Goal: Information Seeking & Learning: Learn about a topic

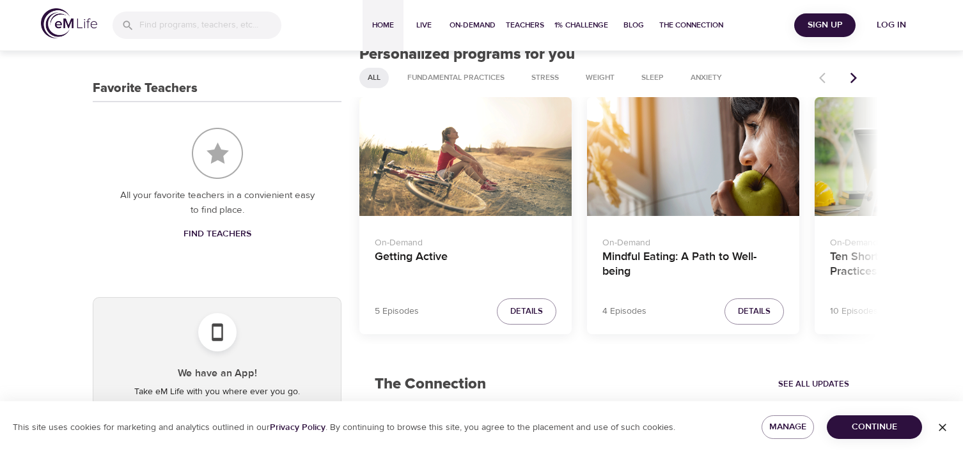
scroll to position [503, 0]
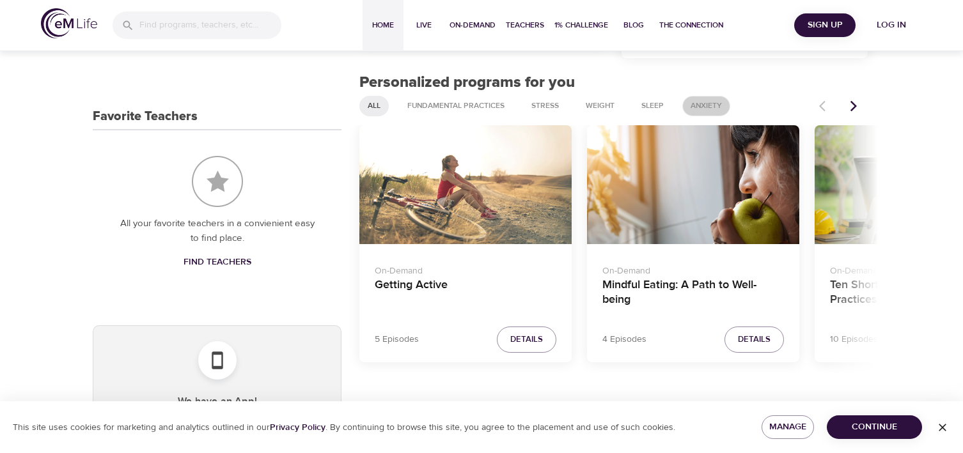
click at [712, 100] on span "Anxiety" at bounding box center [706, 105] width 47 height 11
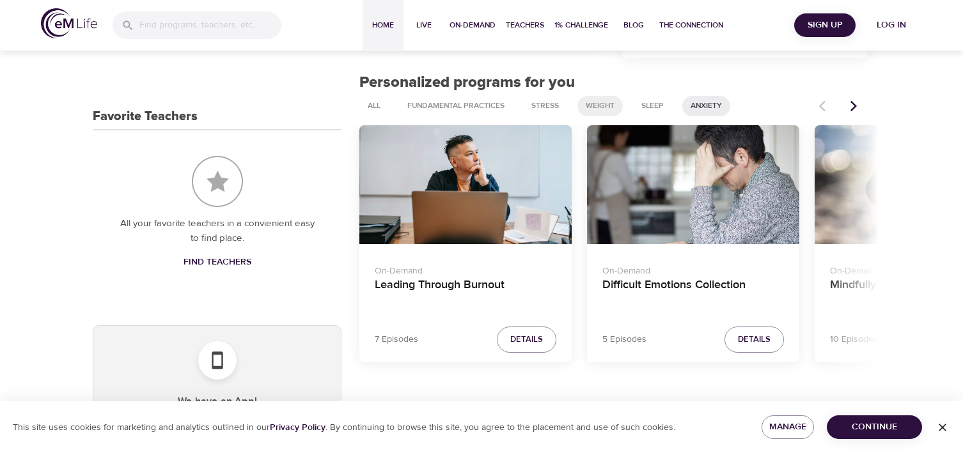
click at [603, 100] on span "Weight" at bounding box center [600, 105] width 44 height 11
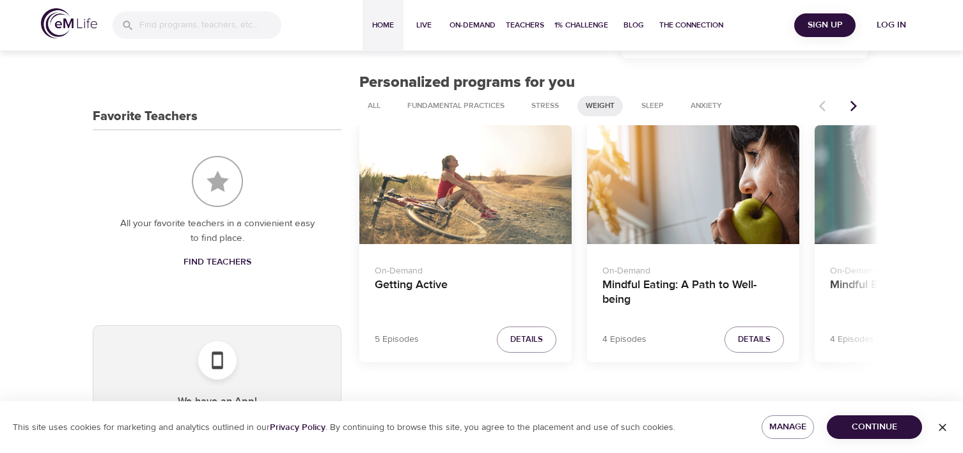
click at [861, 92] on button "Next items" at bounding box center [853, 106] width 28 height 28
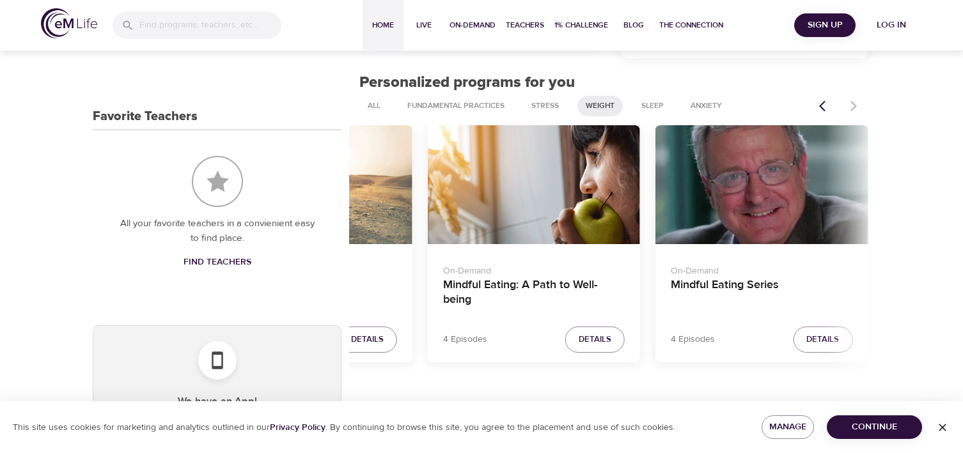
click at [861, 92] on div at bounding box center [839, 106] width 56 height 28
click at [712, 100] on span "Anxiety" at bounding box center [706, 105] width 47 height 11
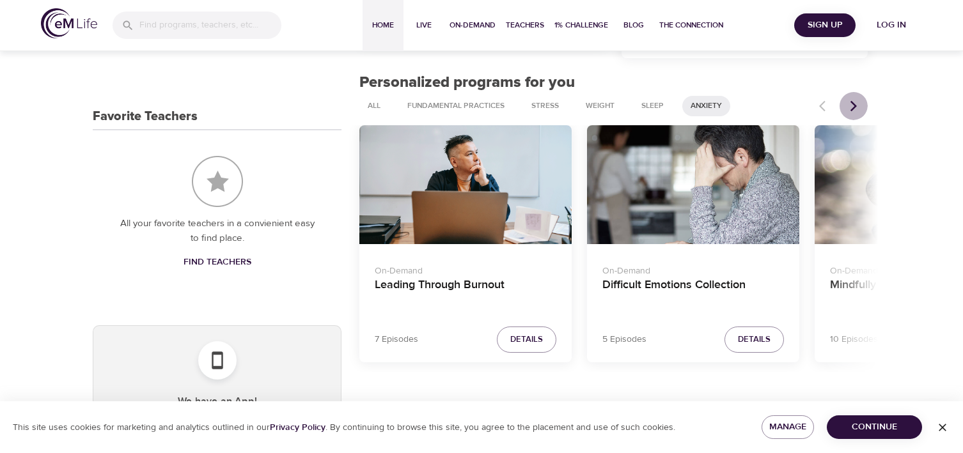
click at [857, 100] on icon "Next items" at bounding box center [853, 106] width 13 height 13
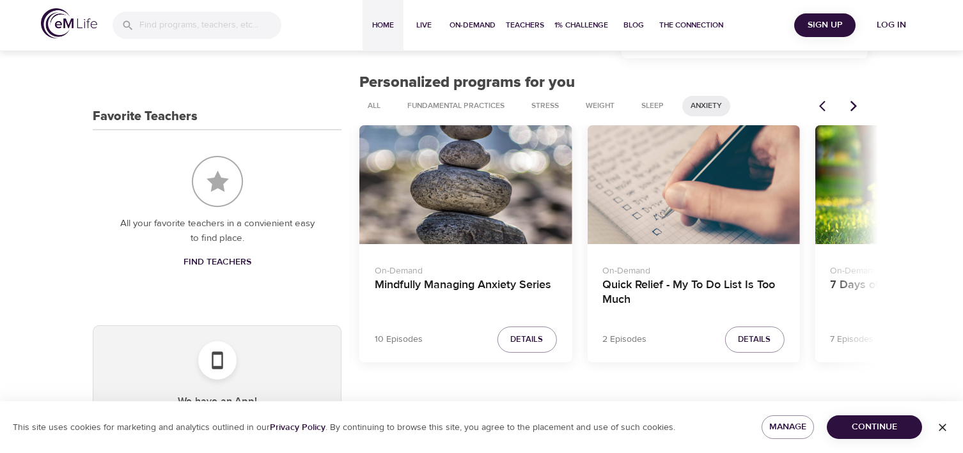
click at [857, 100] on icon "Next items" at bounding box center [853, 106] width 13 height 13
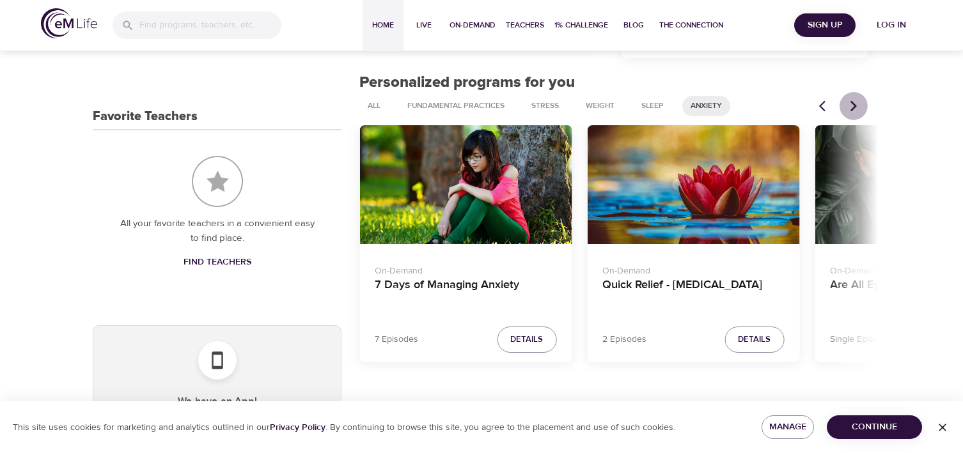
click at [857, 100] on icon "Next items" at bounding box center [853, 106] width 13 height 13
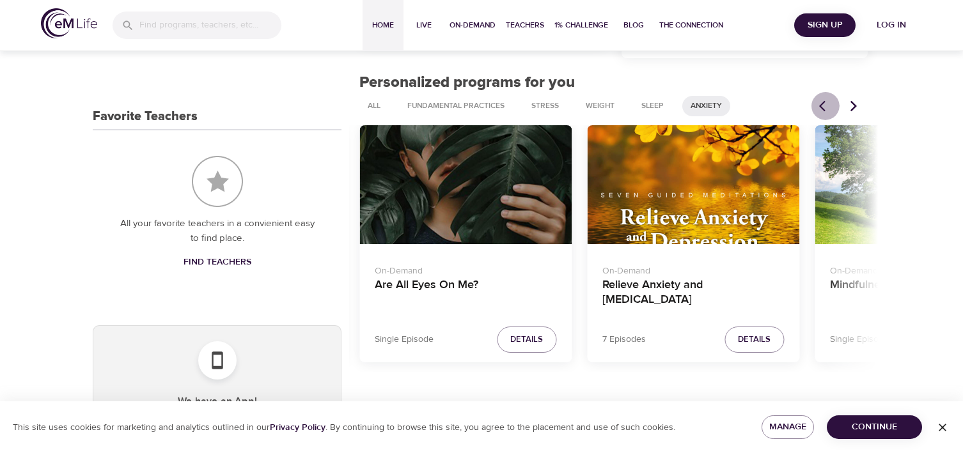
click at [816, 95] on button "Previous items" at bounding box center [825, 106] width 28 height 28
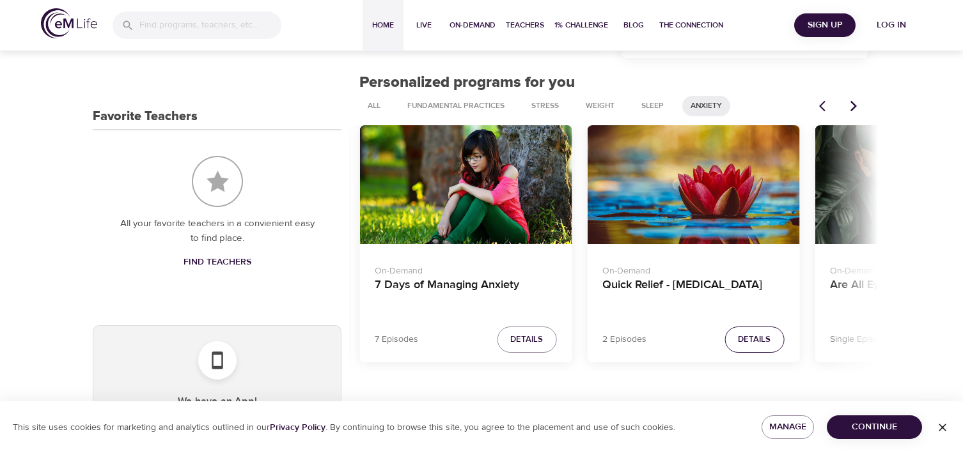
click at [767, 332] on span "Details" at bounding box center [754, 339] width 33 height 15
